Goal: Communication & Community: Answer question/provide support

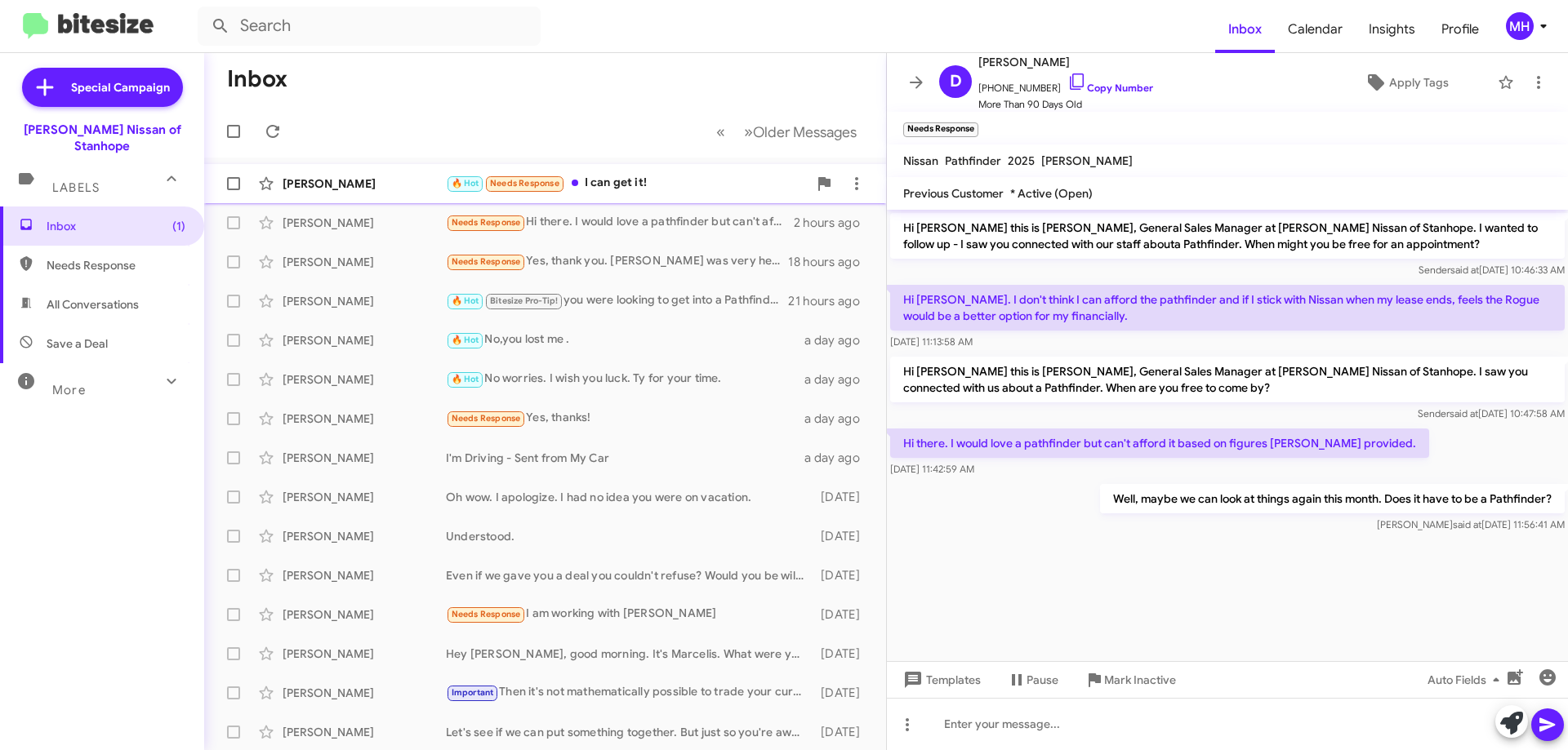
click at [660, 185] on div "🔥 Hot Needs Response I can get it!" at bounding box center [626, 183] width 361 height 18
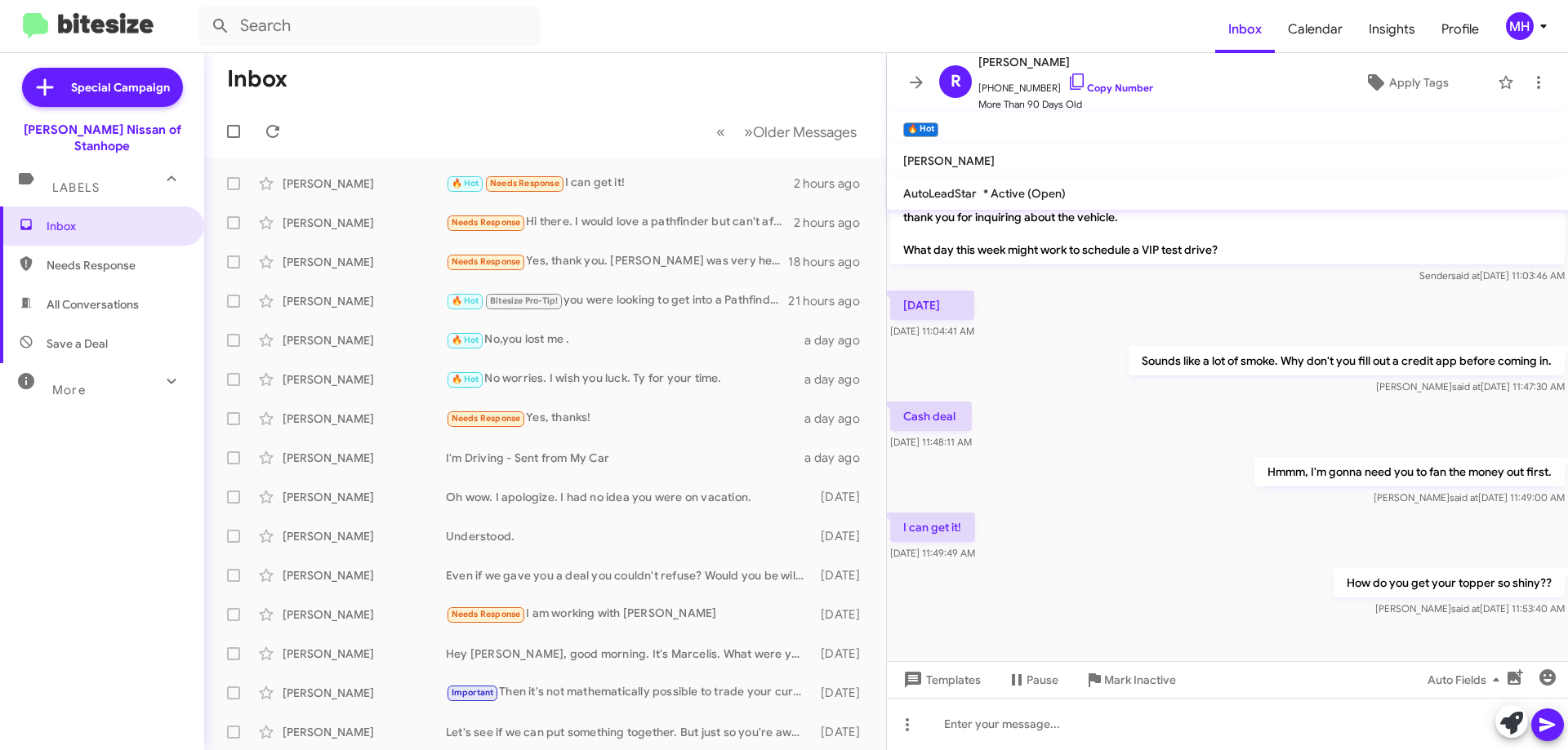
click at [97, 296] on span "All Conversations" at bounding box center [92, 304] width 92 height 17
type input "in:all-conversations"
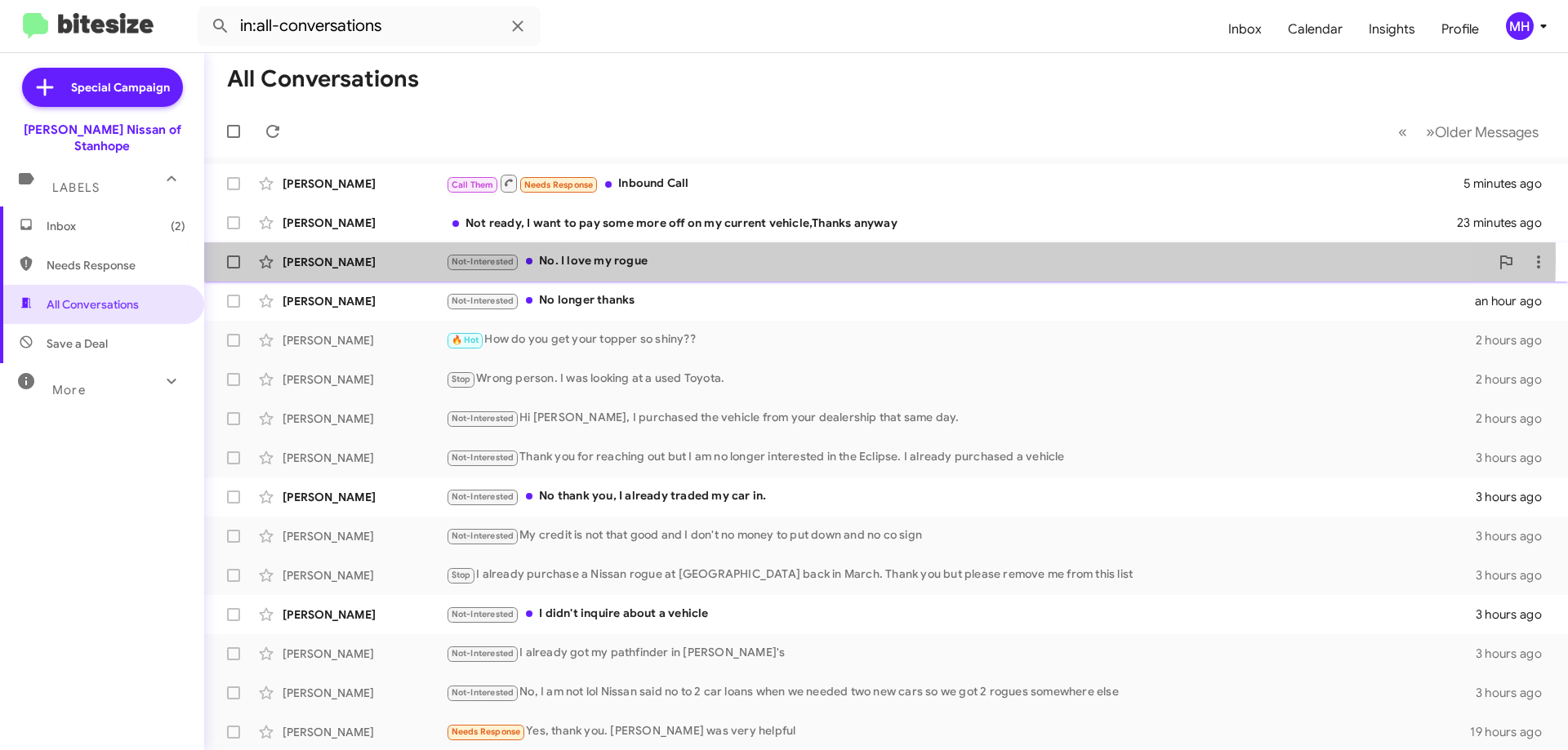
click at [684, 257] on div "Not-Interested No. I love my rogue" at bounding box center [967, 261] width 1044 height 18
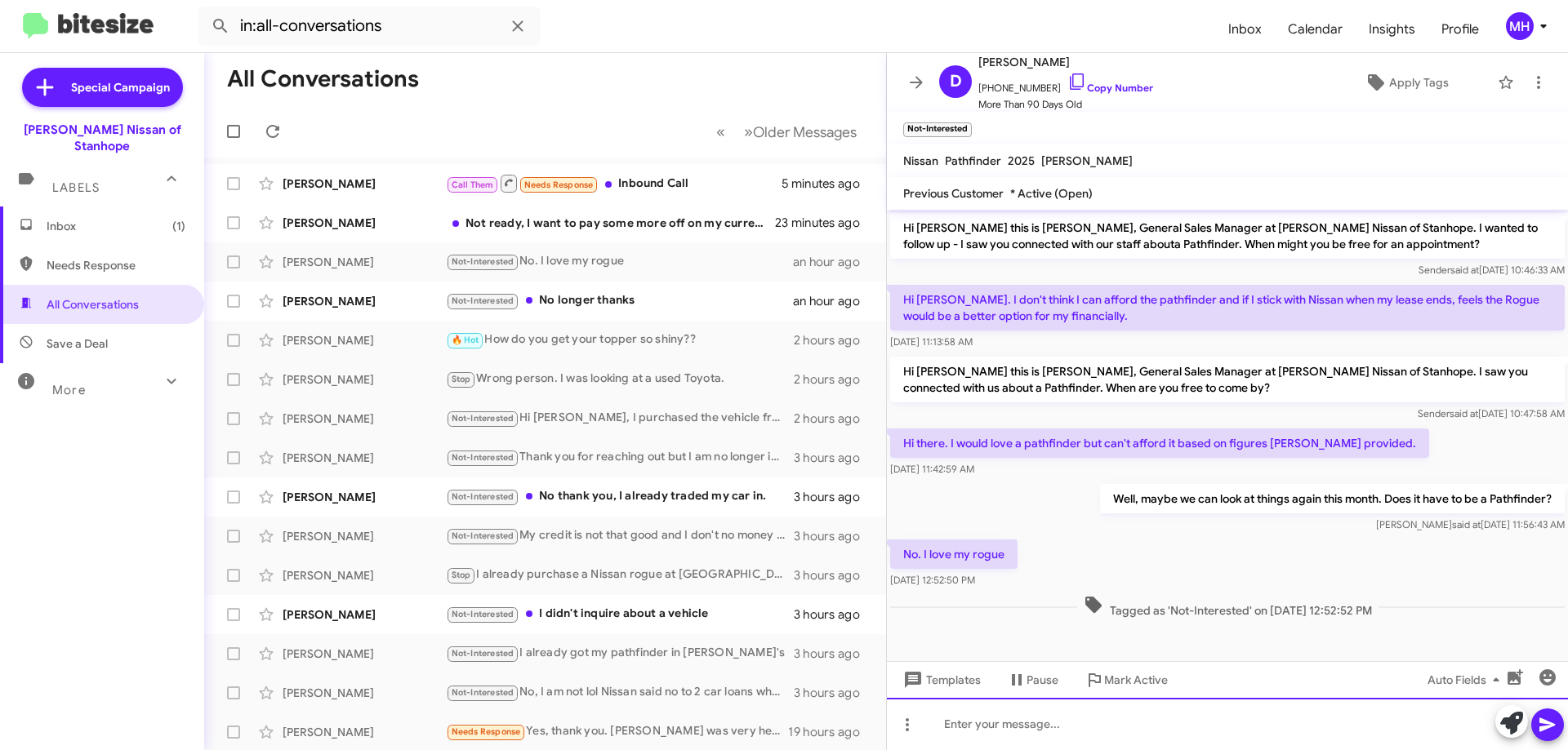
click at [961, 716] on div at bounding box center [1227, 724] width 681 height 52
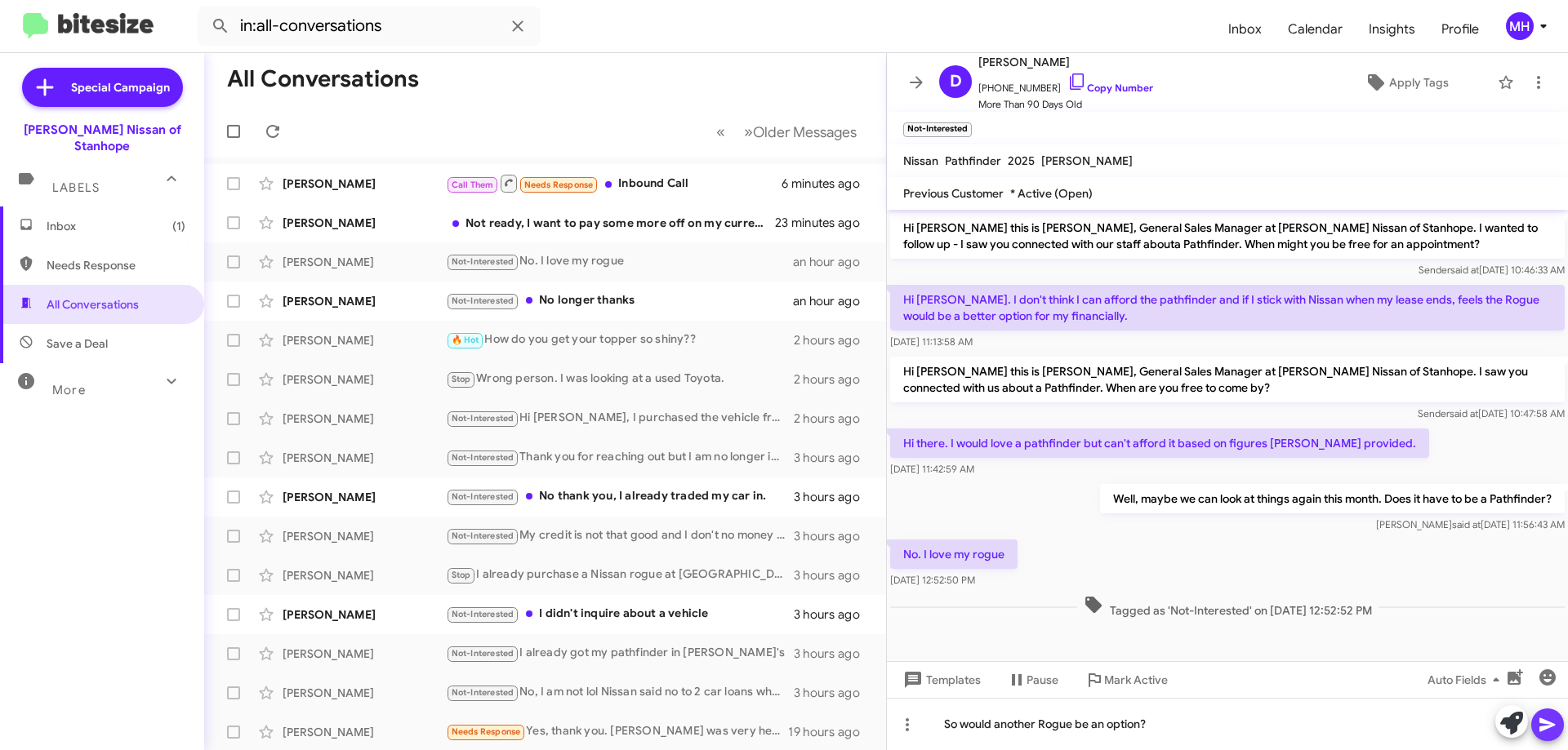
click at [1545, 720] on icon at bounding box center [1547, 725] width 19 height 19
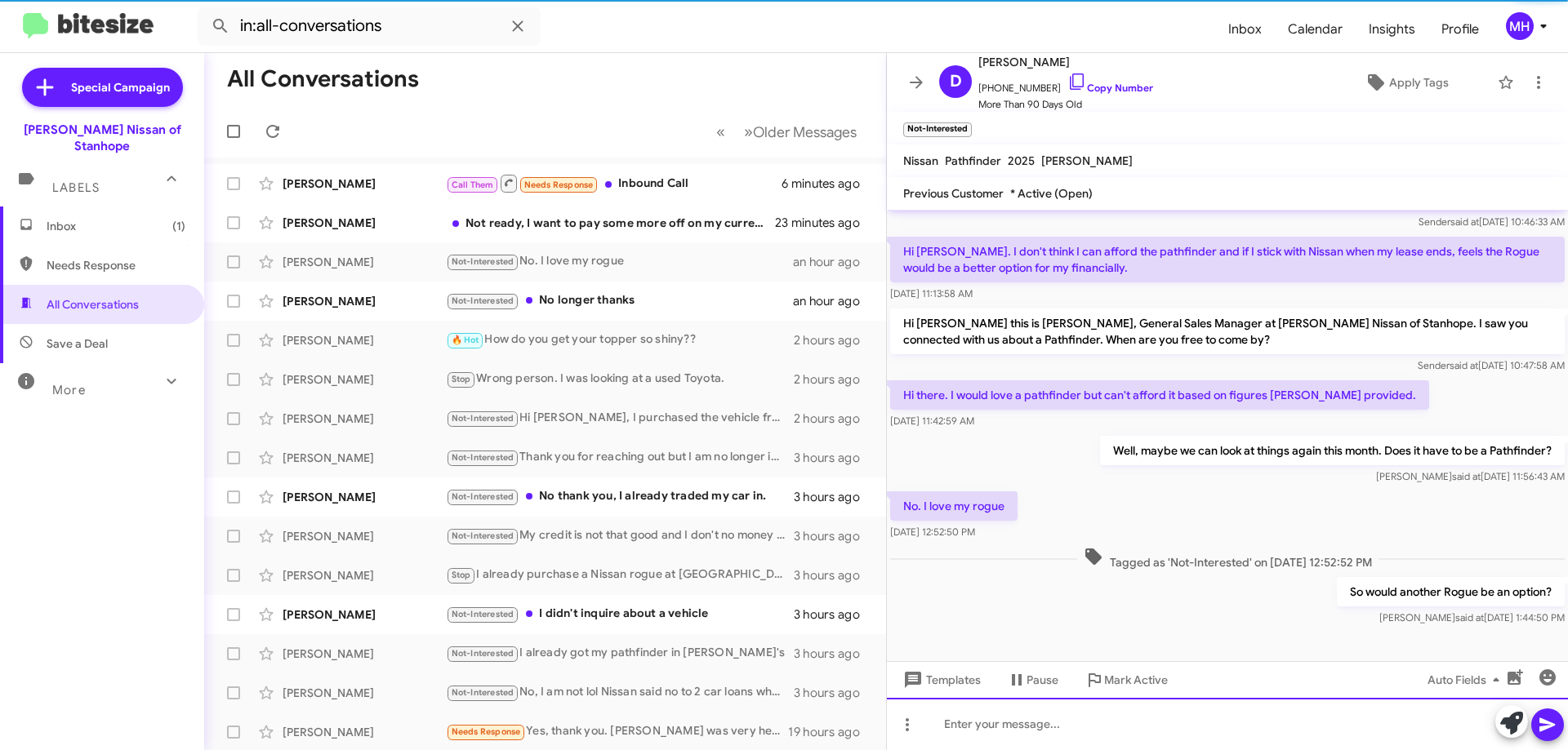
scroll to position [49, 0]
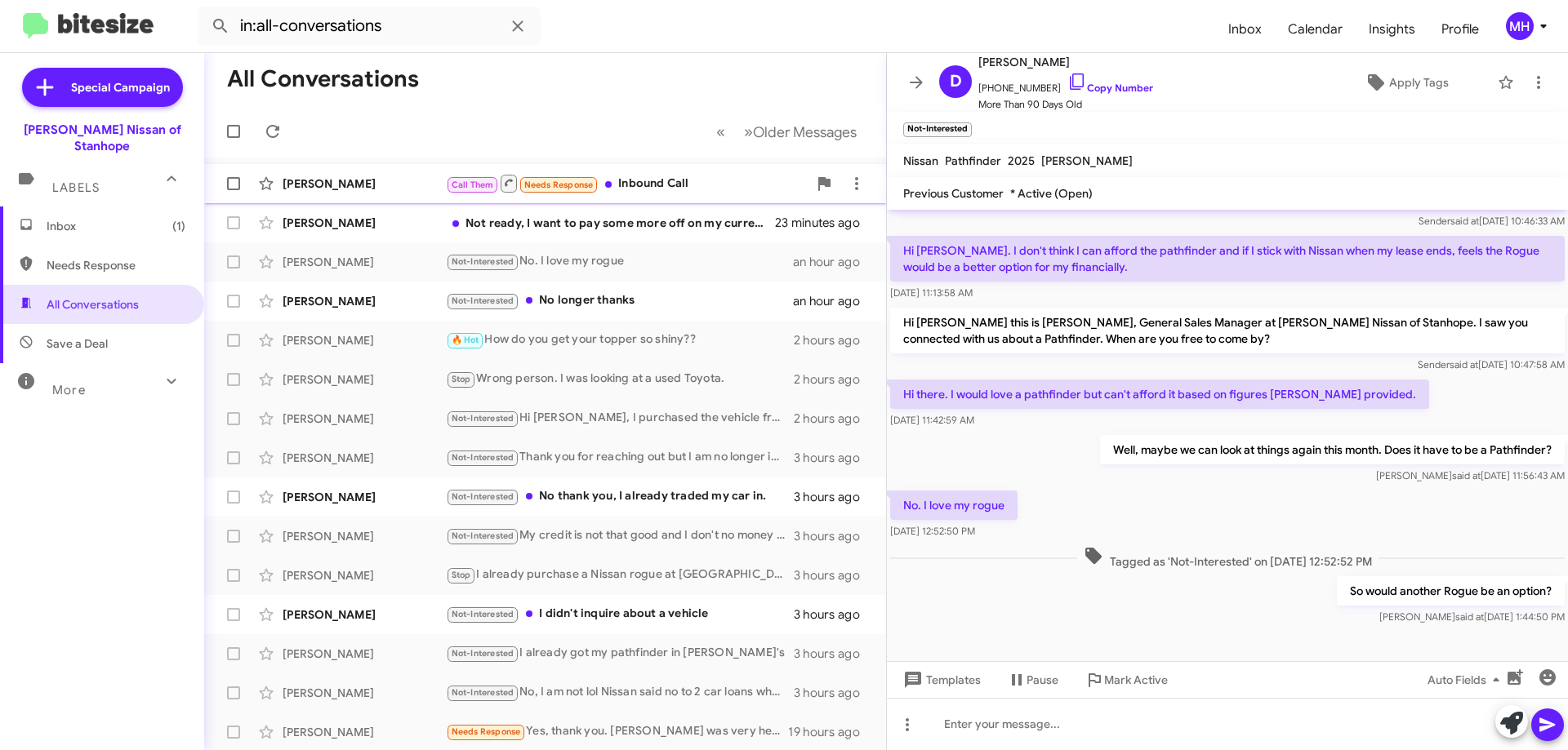
click at [671, 178] on div "Call Them Needs Response Inbound Call" at bounding box center [626, 183] width 361 height 20
